Goal: Browse casually

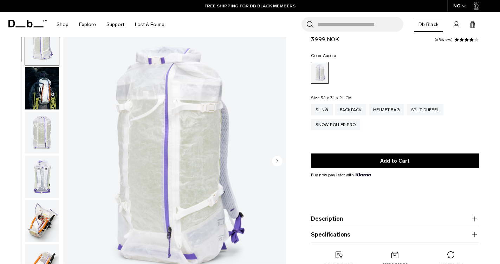
scroll to position [30, 0]
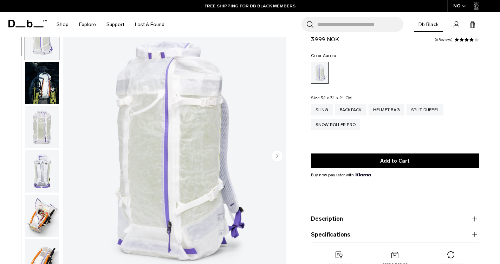
click at [40, 83] on img "button" at bounding box center [42, 83] width 34 height 42
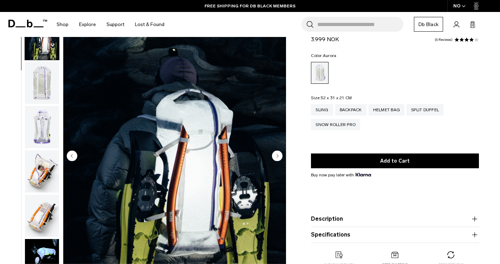
click at [45, 92] on img "button" at bounding box center [42, 83] width 34 height 42
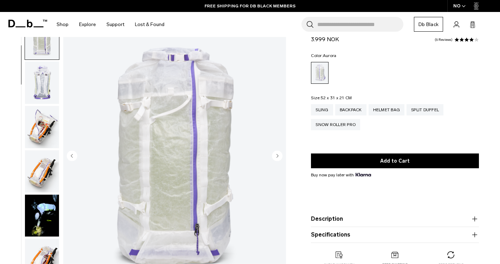
click at [41, 117] on img "button" at bounding box center [42, 127] width 34 height 42
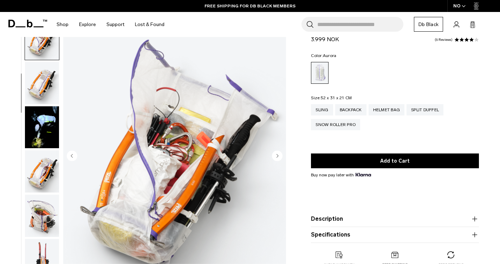
click at [42, 140] on img "button" at bounding box center [42, 127] width 34 height 42
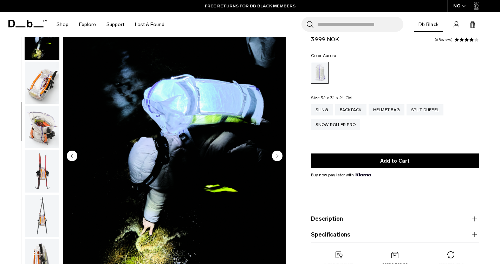
drag, startPoint x: 41, startPoint y: 162, endPoint x: 42, endPoint y: 168, distance: 6.5
click at [41, 162] on img "button" at bounding box center [42, 171] width 34 height 42
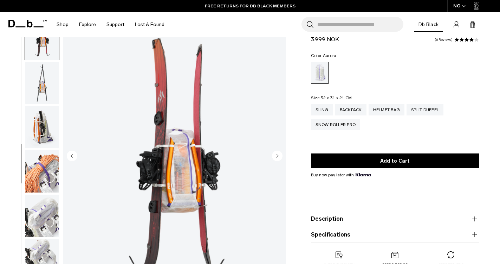
click at [42, 168] on img "button" at bounding box center [42, 171] width 34 height 42
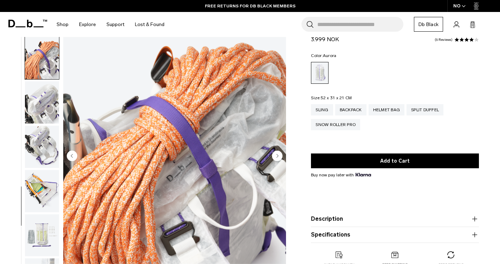
scroll to position [516, 0]
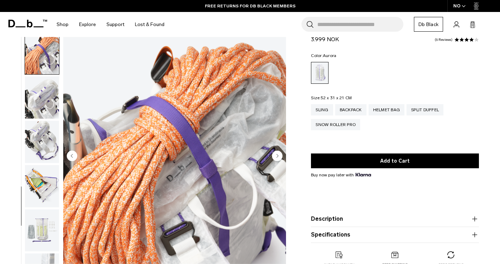
click at [41, 190] on img "button" at bounding box center [42, 186] width 34 height 42
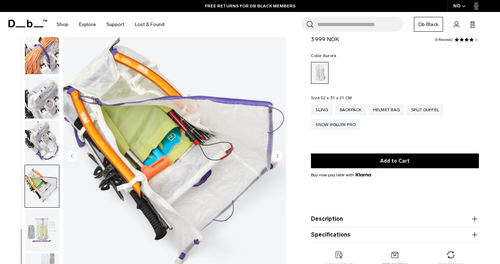
click at [40, 216] on img "button" at bounding box center [42, 230] width 34 height 42
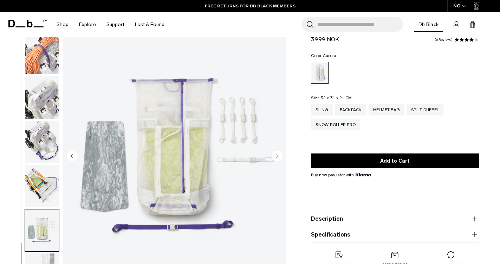
click at [40, 221] on img "button" at bounding box center [42, 230] width 34 height 42
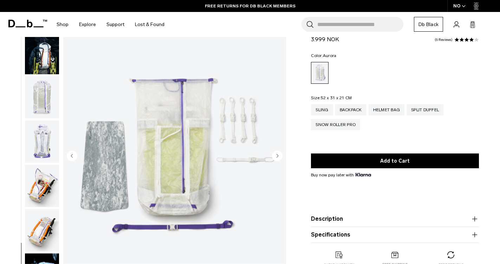
scroll to position [0, 0]
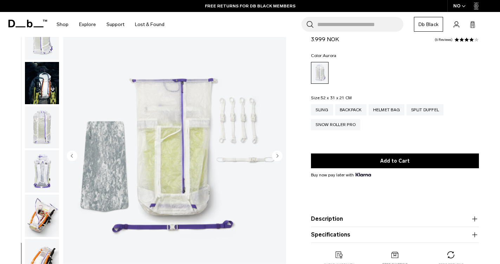
click at [40, 127] on img "button" at bounding box center [42, 127] width 34 height 42
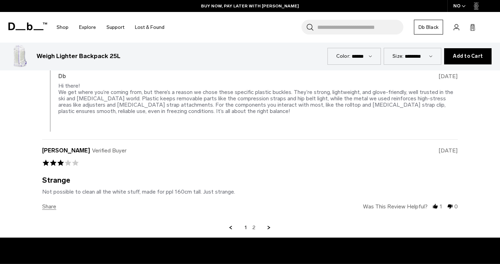
scroll to position [1589, 0]
